Goal: Use online tool/utility: Utilize a website feature to perform a specific function

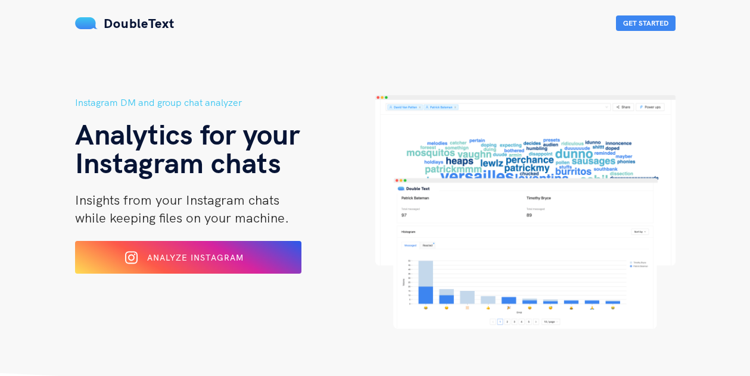
click at [127, 106] on h5 "Instagram DM and group chat analyzer" at bounding box center [225, 102] width 300 height 15
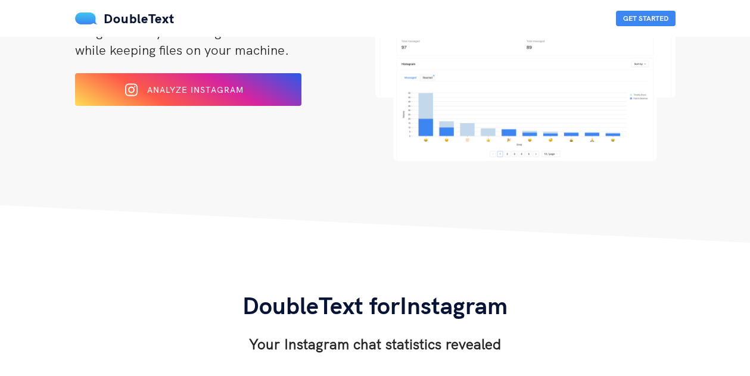
scroll to position [179, 0]
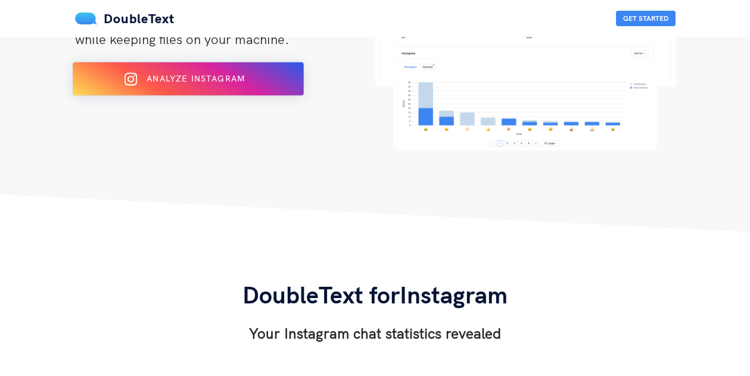
click at [168, 79] on span "Analyze Instagram" at bounding box center [195, 78] width 98 height 11
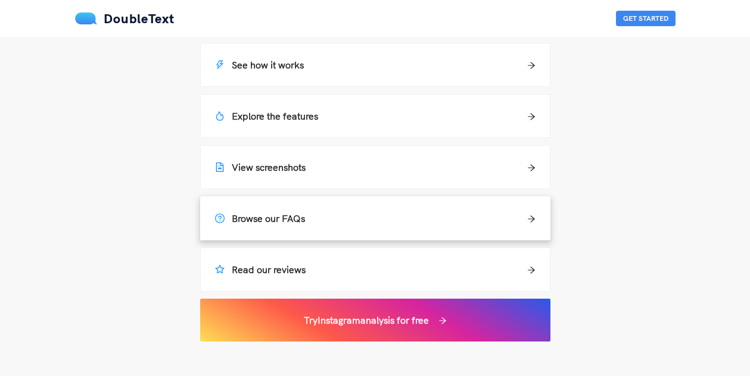
scroll to position [893, 0]
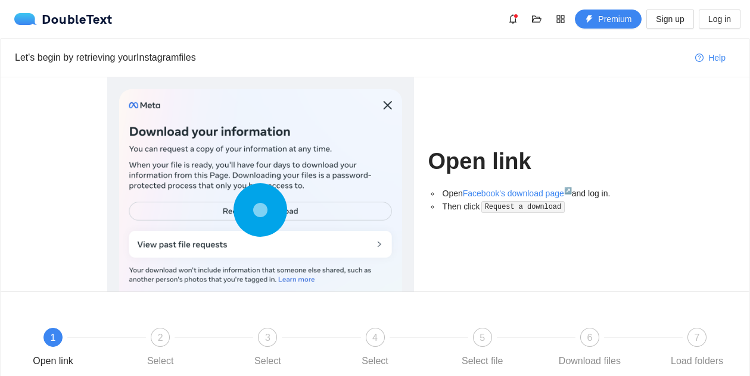
click at [385, 104] on div at bounding box center [260, 212] width 283 height 247
click at [384, 106] on div at bounding box center [260, 212] width 283 height 247
click at [241, 233] on icon at bounding box center [260, 210] width 54 height 54
click at [371, 249] on div at bounding box center [260, 212] width 283 height 247
